Goal: Task Accomplishment & Management: Complete application form

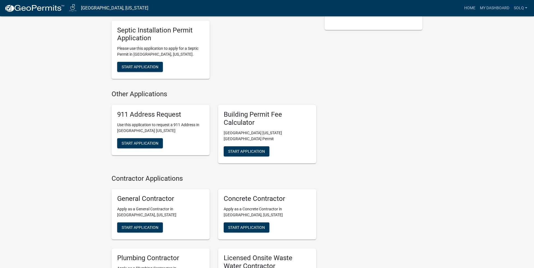
scroll to position [4, 0]
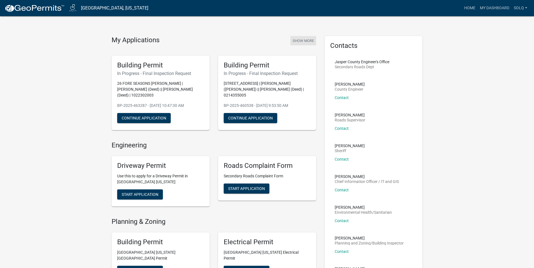
click at [306, 41] on button "Show More" at bounding box center [303, 40] width 26 height 9
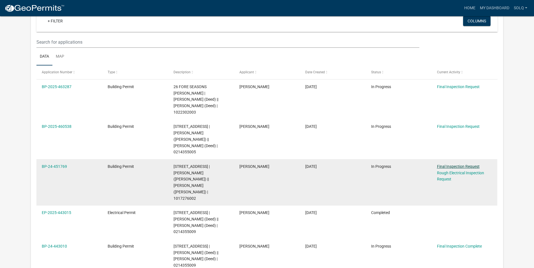
scroll to position [50, 0]
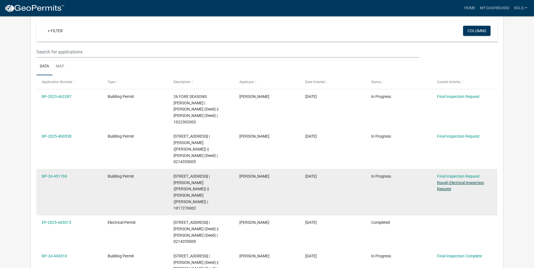
click at [454, 181] on link "Rough Electrical Inspection Request" at bounding box center [460, 186] width 47 height 11
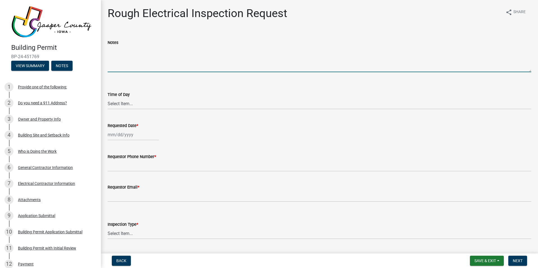
click at [122, 57] on textarea "Notes" at bounding box center [320, 59] width 424 height 26
paste textarea "225 amp meter/main"
type textarea "225 amp meter/main"
click at [129, 104] on select "Select Item... AM PM" at bounding box center [320, 103] width 424 height 11
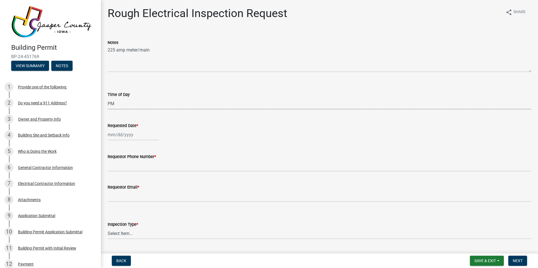
click at [108, 98] on select "Select Item... AM PM" at bounding box center [320, 103] width 424 height 11
select select "424a942e-32b7-404a-a98a-479c0828c18b"
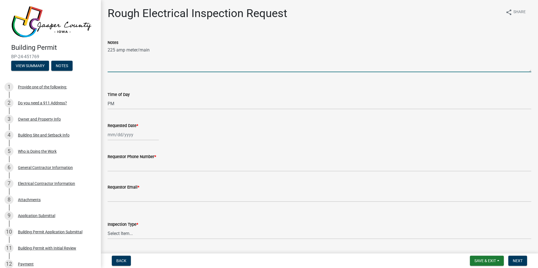
click at [148, 55] on textarea "225 amp meter/main" at bounding box center [320, 59] width 424 height 26
type textarea "225 amp meter/main upgrade, around 1PM. Thank you!!"
click at [117, 136] on div at bounding box center [133, 134] width 51 height 11
select select "9"
select select "2025"
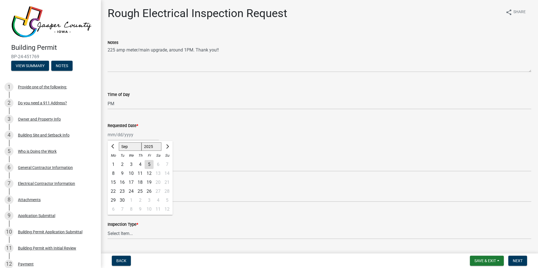
click at [119, 182] on div "16" at bounding box center [122, 182] width 9 height 9
type input "[DATE]"
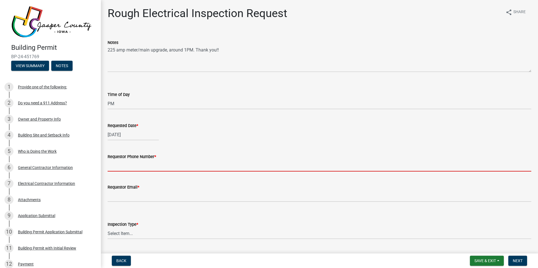
click at [146, 163] on input "Requestor Phone Number *" at bounding box center [320, 165] width 424 height 11
type input "3199001347"
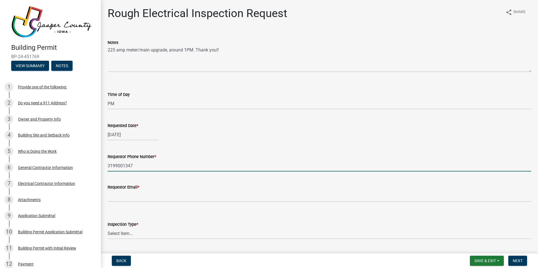
click at [134, 202] on wm-data-entity-input "Requestor Email *" at bounding box center [320, 191] width 424 height 31
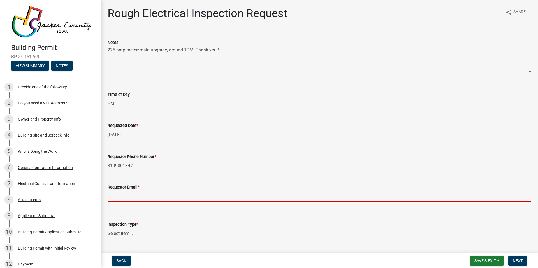
click at [146, 196] on input "Requestor Email *" at bounding box center [320, 196] width 424 height 11
type input "[PERSON_NAME][EMAIL_ADDRESS][DOMAIN_NAME]"
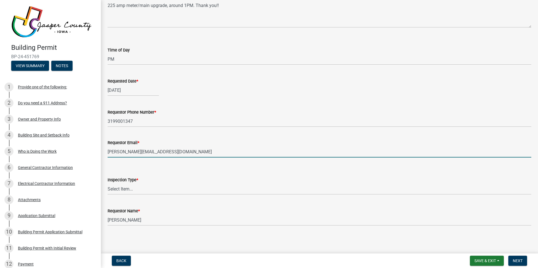
scroll to position [45, 0]
click at [140, 190] on select "Select Item... Rough Electrical" at bounding box center [320, 188] width 424 height 11
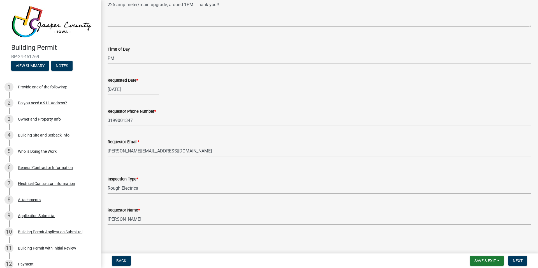
click at [108, 183] on select "Select Item... Rough Electrical" at bounding box center [320, 188] width 424 height 11
select select "a471c5d7-3ce2-4fbb-ae32-2559151286e3"
click at [520, 261] on span "Next" at bounding box center [518, 261] width 10 height 4
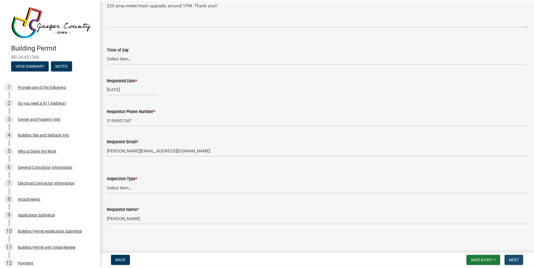
scroll to position [0, 0]
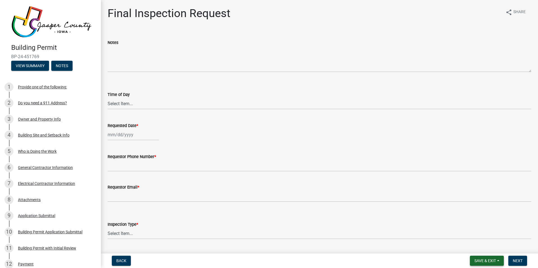
click at [473, 264] on button "Save & Exit" at bounding box center [487, 261] width 34 height 10
click at [477, 248] on button "Save & Exit" at bounding box center [481, 246] width 45 height 13
